Goal: Task Accomplishment & Management: Use online tool/utility

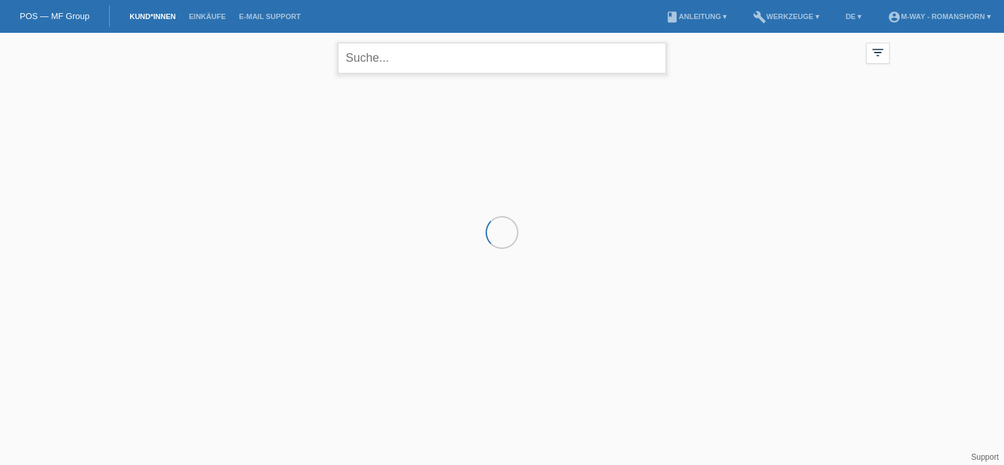
click at [379, 47] on input "text" at bounding box center [502, 58] width 329 height 31
type input "manh"
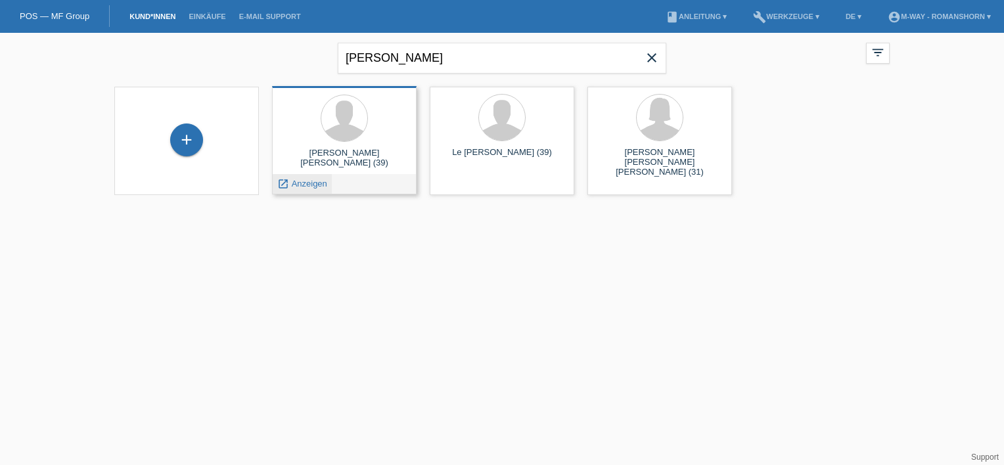
click at [310, 188] on span "Anzeigen" at bounding box center [309, 184] width 35 height 10
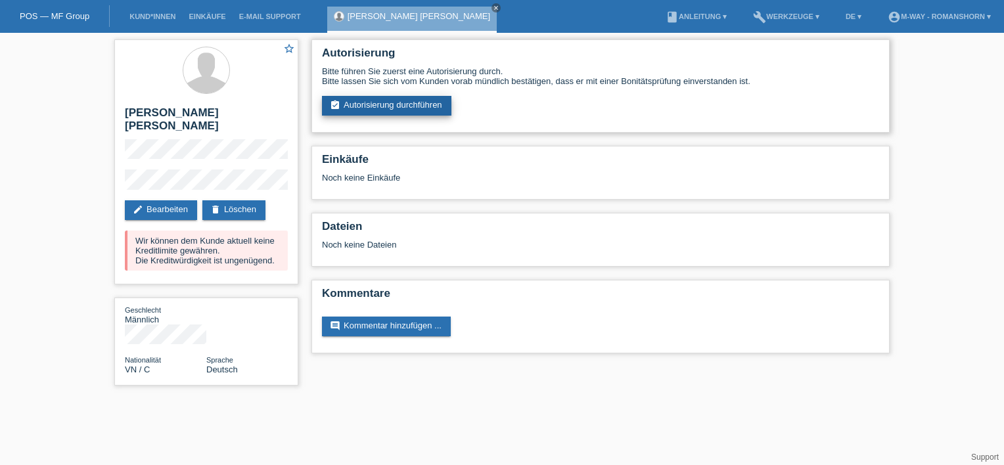
click at [392, 100] on link "assignment_turned_in Autorisierung durchführen" at bounding box center [386, 106] width 129 height 20
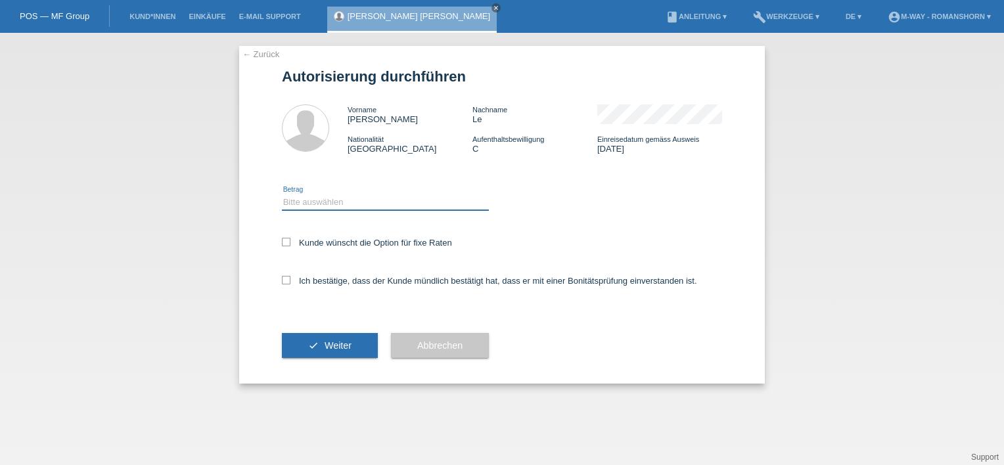
click at [319, 208] on select "Bitte auswählen CHF 1.00 - CHF 499.00 CHF 500.00 - CHF 1'999.00 CHF 2'000.00 - …" at bounding box center [385, 203] width 207 height 16
select select "3"
click at [282, 195] on select "Bitte auswählen CHF 1.00 - CHF 499.00 CHF 500.00 - CHF 1'999.00 CHF 2'000.00 - …" at bounding box center [385, 203] width 207 height 16
click at [288, 247] on label "Kunde wünscht die Option für fixe Raten" at bounding box center [367, 243] width 170 height 10
click at [288, 246] on input "Kunde wünscht die Option für fixe Raten" at bounding box center [286, 242] width 9 height 9
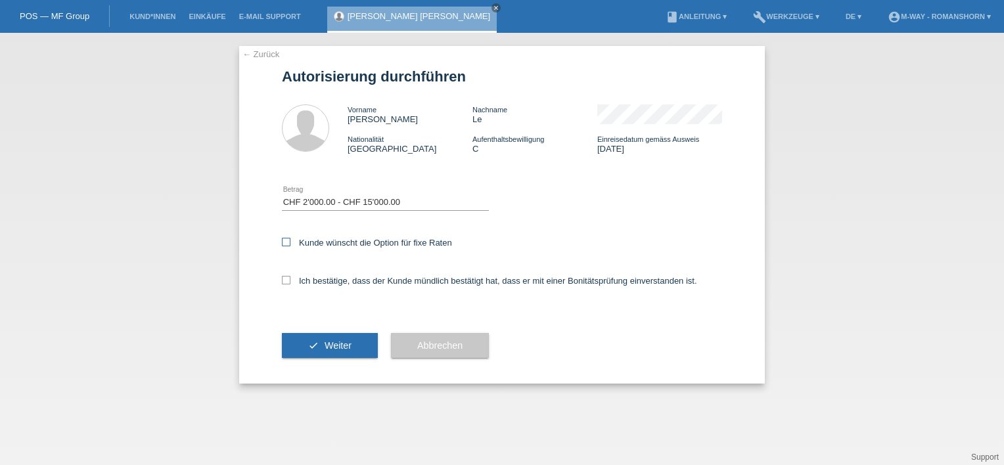
checkbox input "true"
click at [287, 281] on icon at bounding box center [286, 280] width 9 height 9
click at [287, 281] on input "Ich bestätige, dass der Kunde mündlich bestätigt hat, dass er mit einer Bonität…" at bounding box center [286, 280] width 9 height 9
checkbox input "true"
click at [323, 341] on button "check Weiter" at bounding box center [330, 345] width 96 height 25
